Goal: Find specific fact

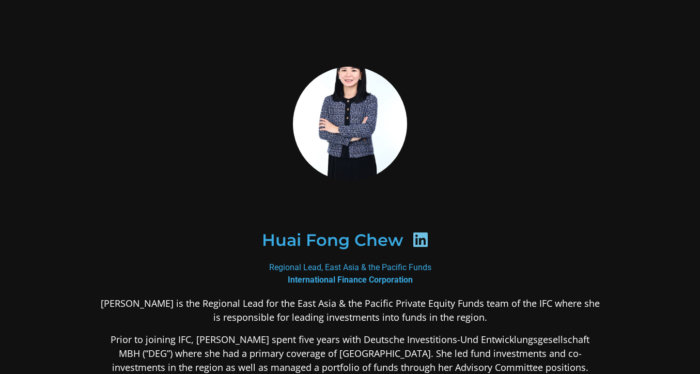
click at [343, 240] on h2 "Huai Fong Chew" at bounding box center [332, 240] width 141 height 17
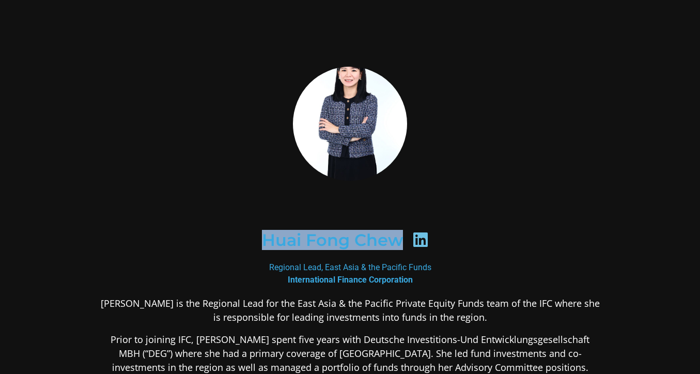
click at [343, 240] on h2 "Huai Fong Chew" at bounding box center [332, 240] width 141 height 17
copy div "Huai Fong Chew"
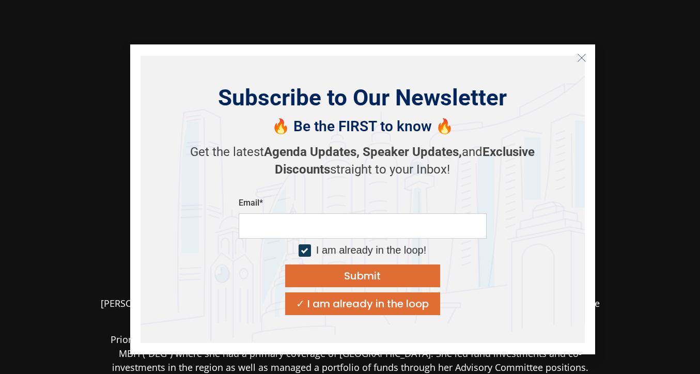
click at [574, 56] on button "Close" at bounding box center [581, 58] width 17 height 17
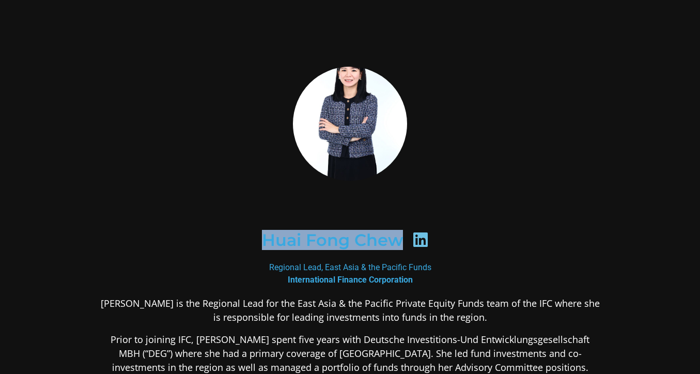
drag, startPoint x: 270, startPoint y: 265, endPoint x: 441, endPoint y: 265, distance: 171.0
click at [441, 265] on div "Regional Lead, East Asia & the Pacific Funds International Finance Corporation" at bounding box center [350, 273] width 502 height 25
copy div "Regional Lead, East Asia & the Pacific Funds"
